Goal: Information Seeking & Learning: Learn about a topic

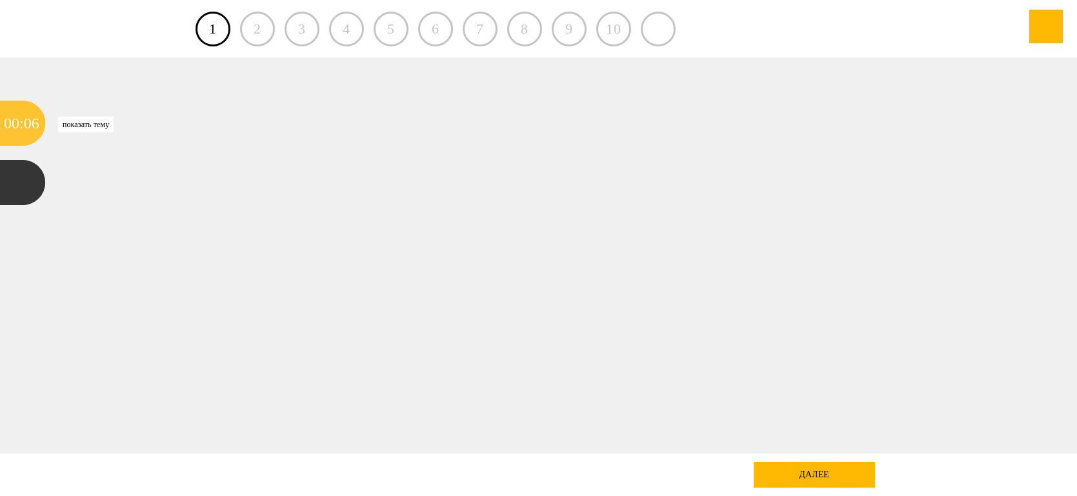
click at [28, 122] on div "06" at bounding box center [31, 123] width 15 height 45
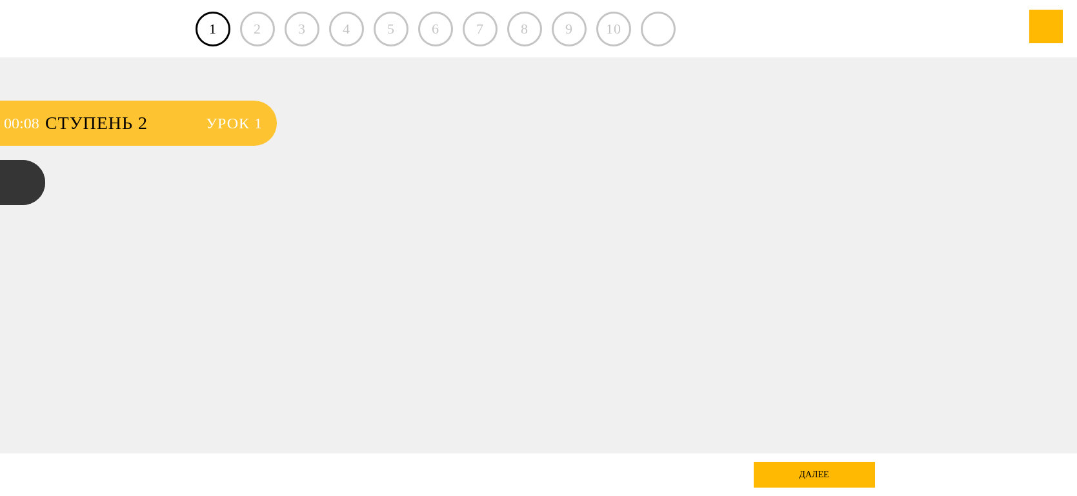
click at [172, 117] on span "Ступень 2" at bounding box center [119, 123] width 148 height 45
click at [105, 131] on span "Ступень 2" at bounding box center [119, 123] width 148 height 45
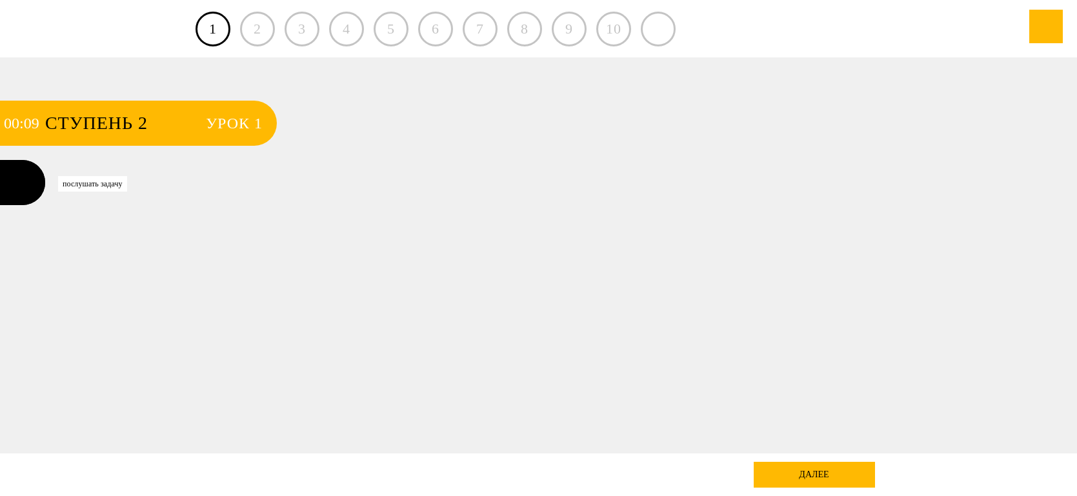
click at [12, 190] on div at bounding box center [22, 182] width 45 height 45
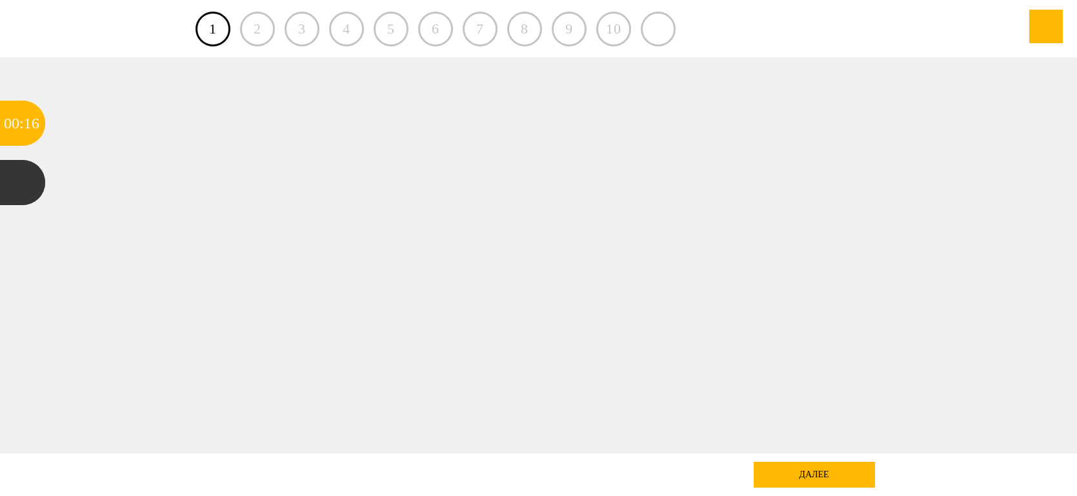
click at [667, 191] on div at bounding box center [538, 255] width 969 height 396
click at [265, 30] on div "2" at bounding box center [257, 29] width 35 height 35
click at [374, 31] on div "5" at bounding box center [391, 29] width 35 height 35
click at [22, 203] on div at bounding box center [22, 182] width 45 height 45
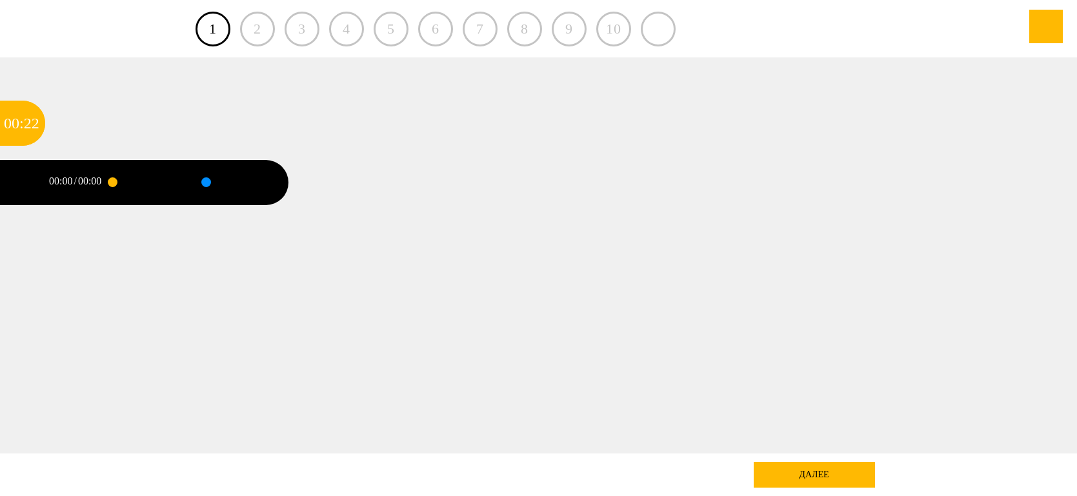
click at [174, 188] on div at bounding box center [223, 182] width 101 height 45
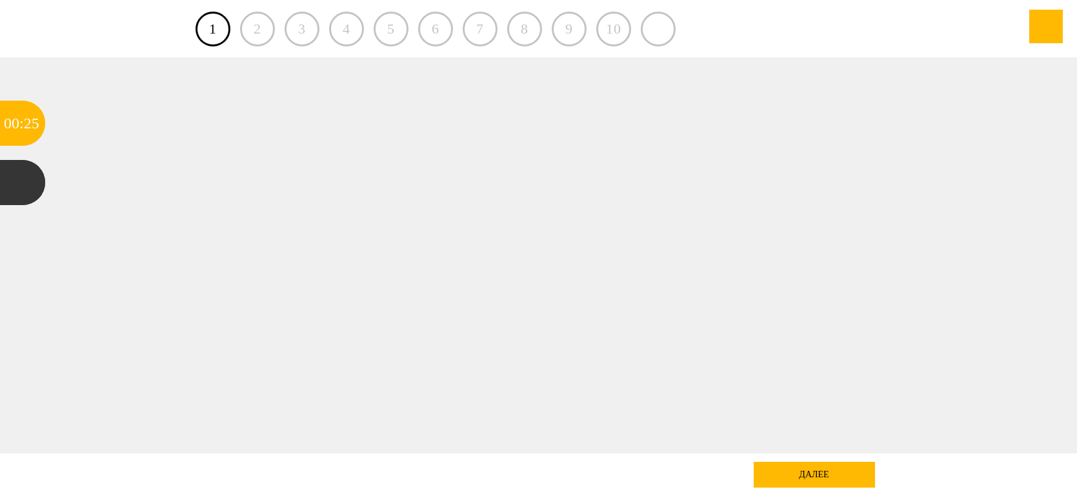
click at [376, 152] on div at bounding box center [538, 255] width 969 height 396
